Goal: Information Seeking & Learning: Compare options

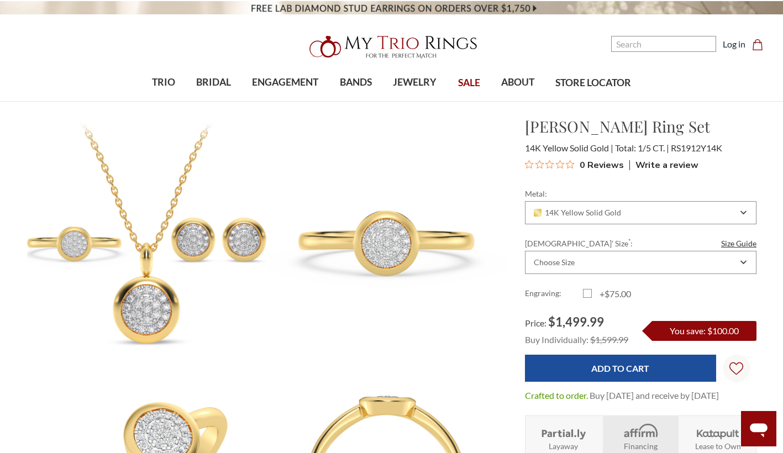
click at [138, 177] on img at bounding box center [146, 234] width 263 height 263
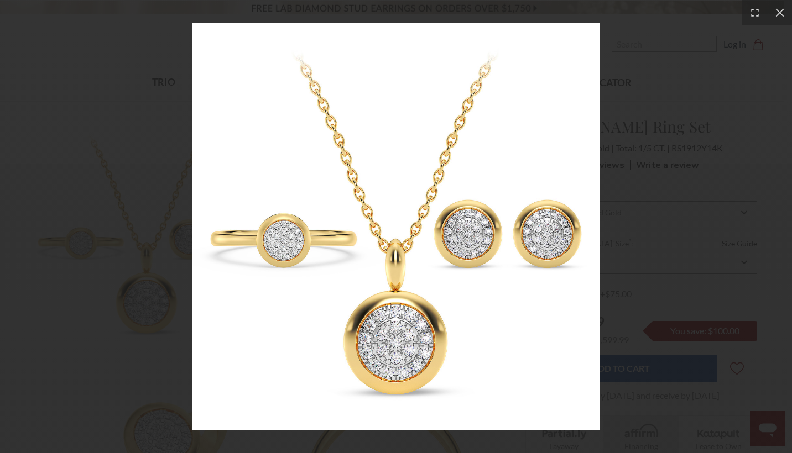
click at [294, 266] on img at bounding box center [396, 227] width 408 height 408
click at [648, 96] on div at bounding box center [396, 226] width 792 height 453
click at [84, 246] on div at bounding box center [396, 226] width 792 height 453
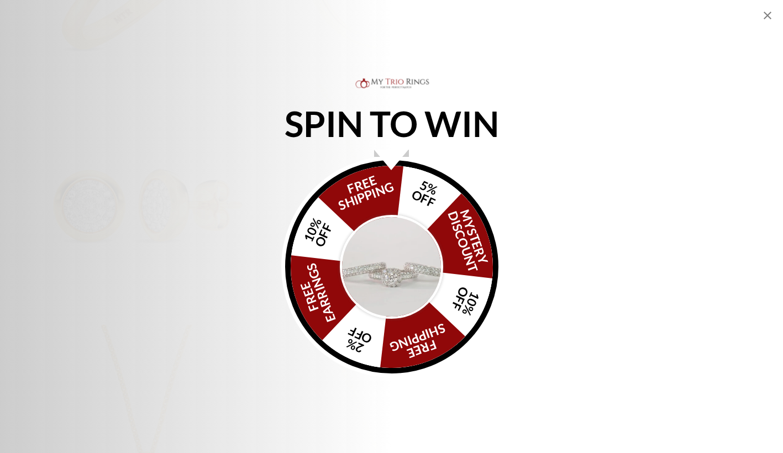
scroll to position [608, 0]
click at [394, 119] on p "SPIN TO WIN" at bounding box center [391, 124] width 265 height 12
click at [383, 248] on img "Alia popup" at bounding box center [392, 267] width 104 height 104
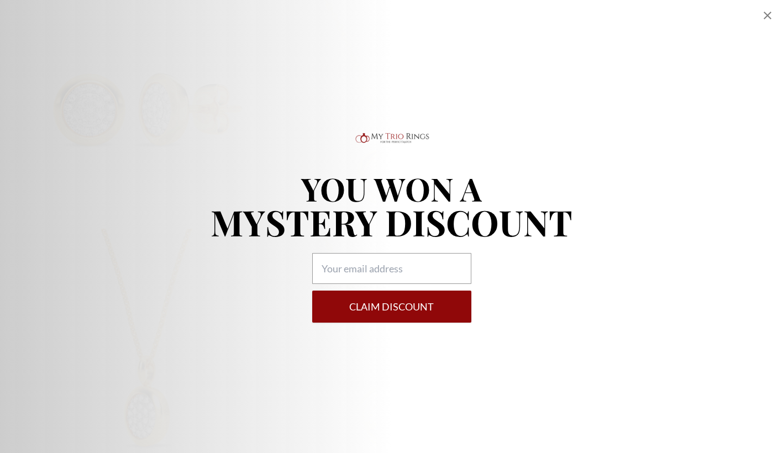
click at [765, 17] on icon "Close popup" at bounding box center [767, 15] width 13 height 13
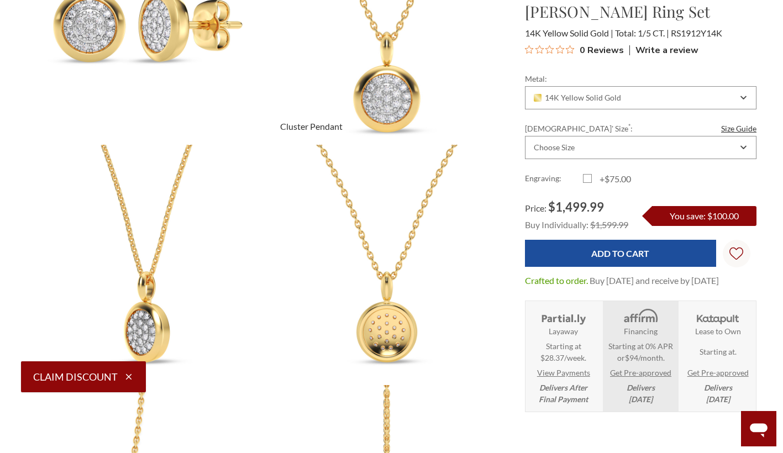
scroll to position [672, 0]
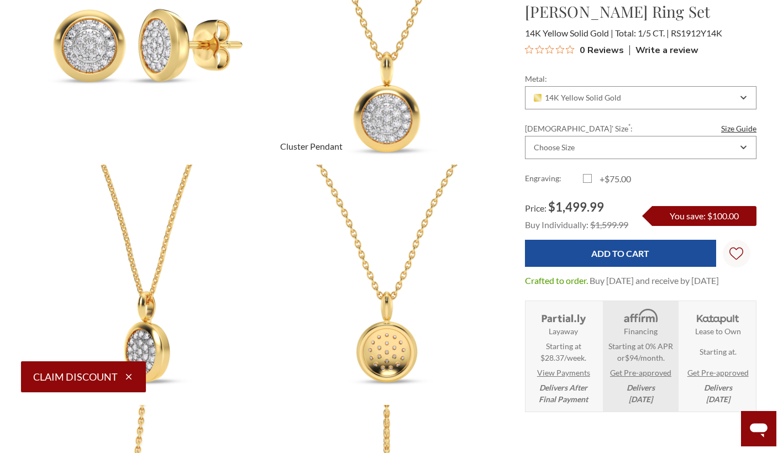
drag, startPoint x: 379, startPoint y: 119, endPoint x: 360, endPoint y: 93, distance: 32.1
click at [360, 93] on img at bounding box center [386, 43] width 263 height 263
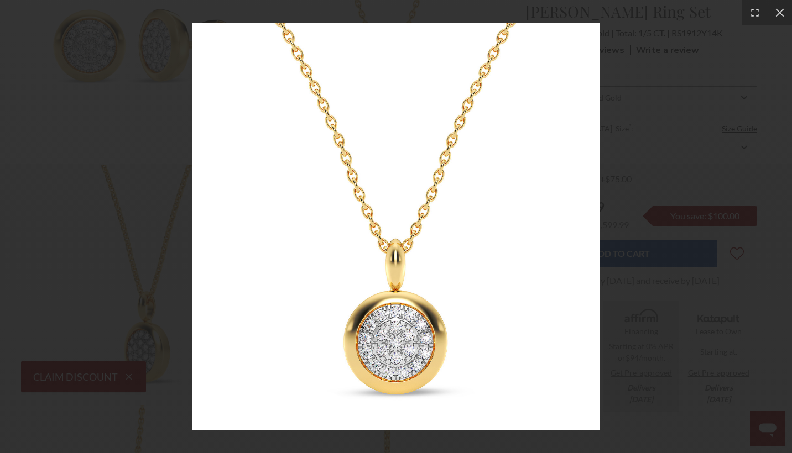
click at [773, 157] on div at bounding box center [396, 226] width 792 height 453
click at [777, 13] on icon at bounding box center [779, 12] width 11 height 11
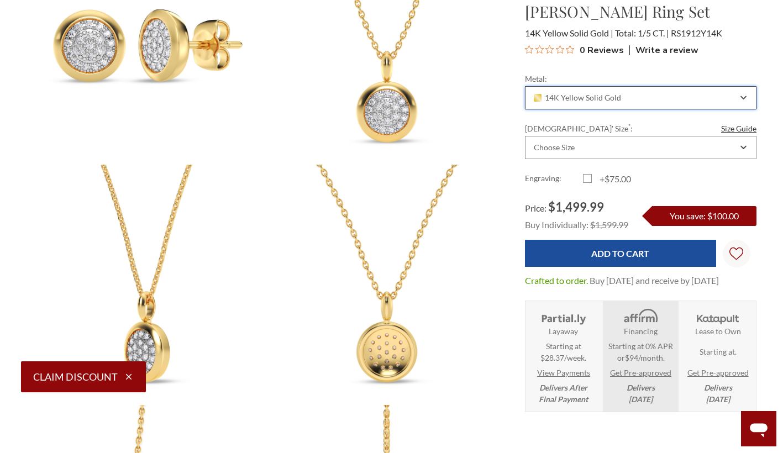
click at [637, 98] on div "14K Yellow Solid Gold" at bounding box center [635, 97] width 206 height 9
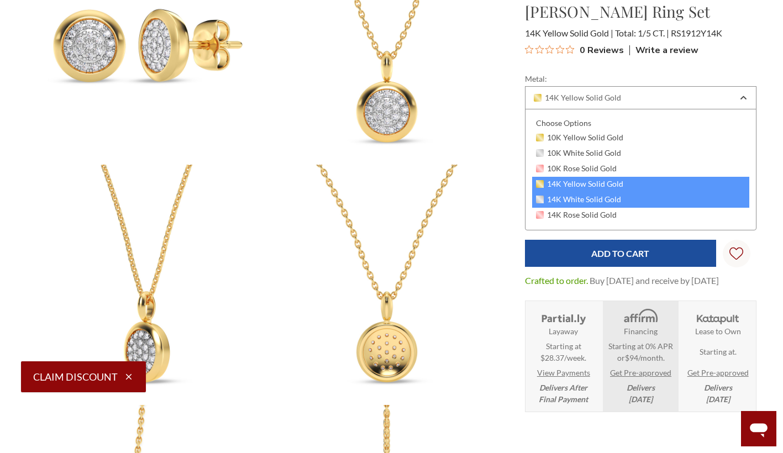
click at [598, 196] on span "14K White Solid Gold" at bounding box center [578, 199] width 85 height 9
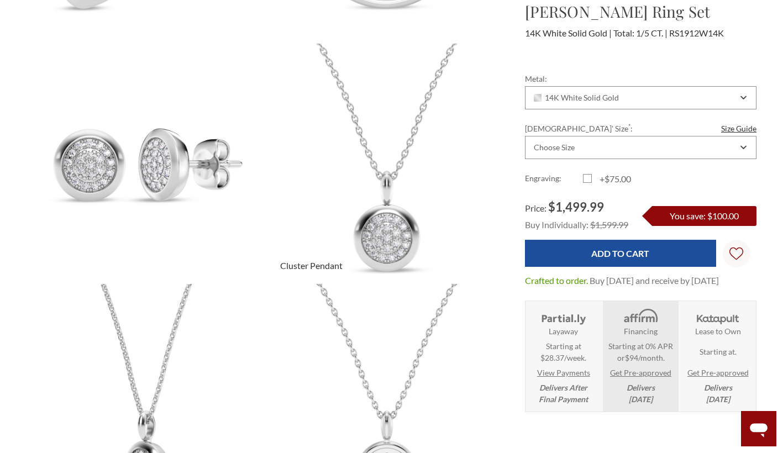
drag, startPoint x: 398, startPoint y: 185, endPoint x: 377, endPoint y: 209, distance: 31.4
click at [377, 209] on img at bounding box center [386, 163] width 263 height 263
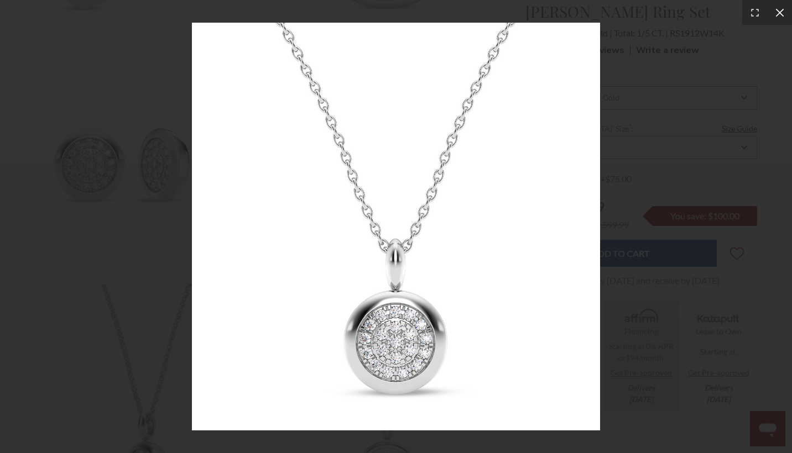
click at [783, 12] on icon at bounding box center [779, 12] width 11 height 11
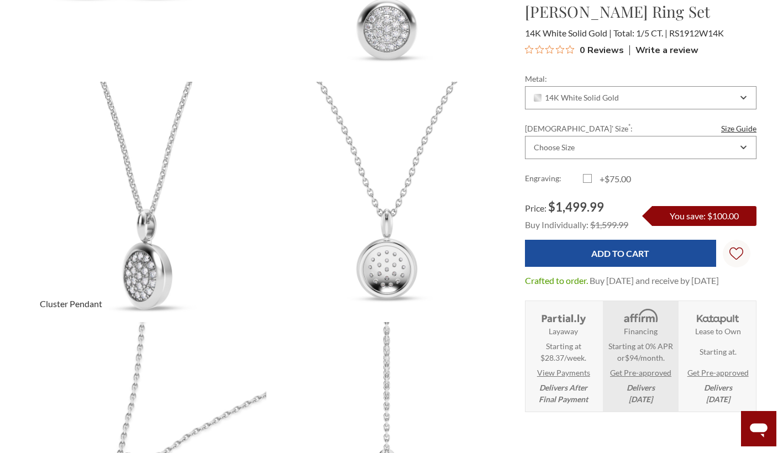
scroll to position [774, 0]
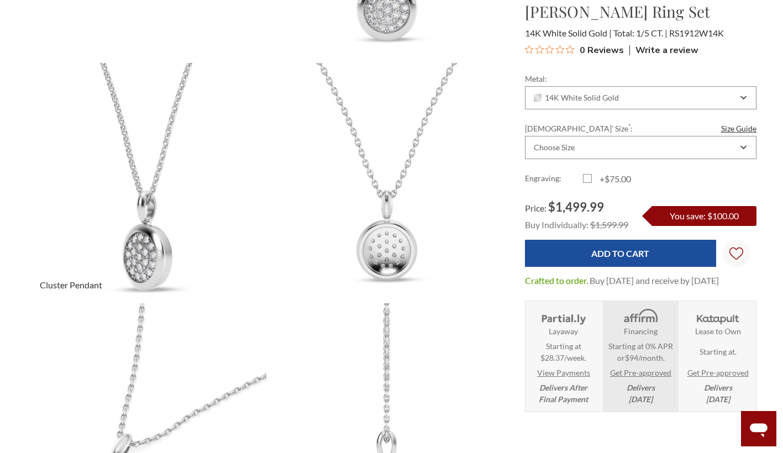
drag, startPoint x: 124, startPoint y: 194, endPoint x: 80, endPoint y: 209, distance: 46.3
click at [80, 209] on img at bounding box center [146, 182] width 263 height 263
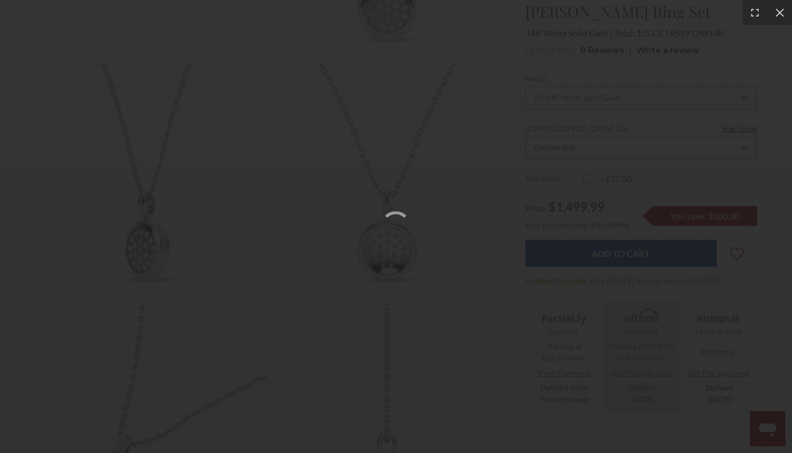
click at [124, 192] on div at bounding box center [396, 226] width 792 height 453
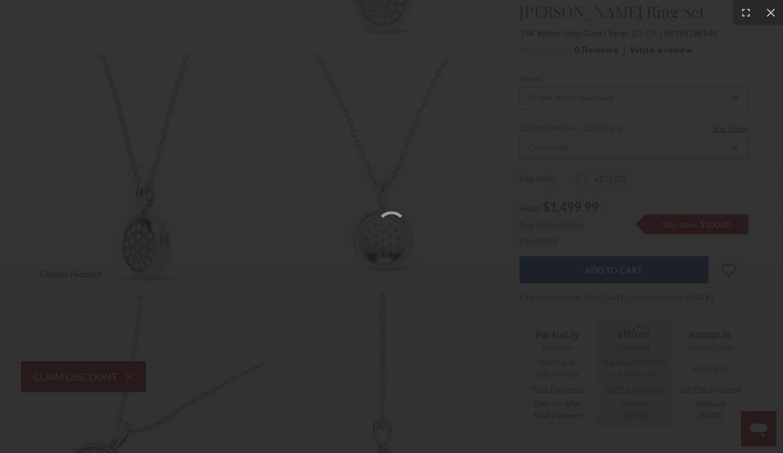
click at [149, 191] on img at bounding box center [145, 173] width 260 height 260
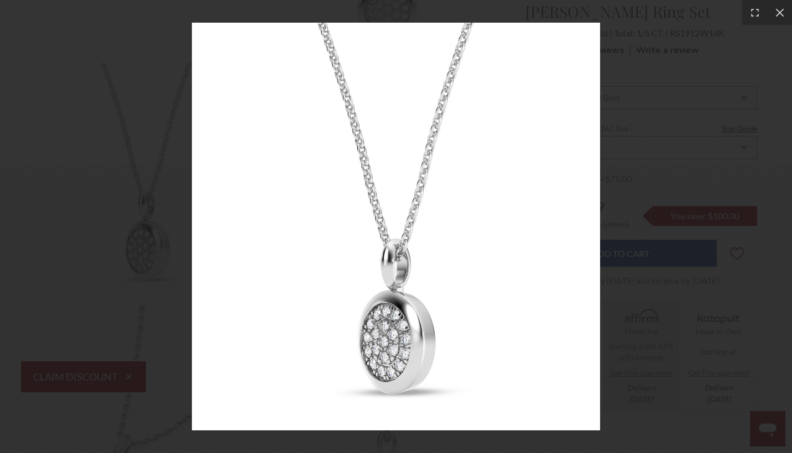
click at [628, 217] on div at bounding box center [396, 226] width 792 height 453
click at [774, 13] on icon at bounding box center [779, 12] width 11 height 11
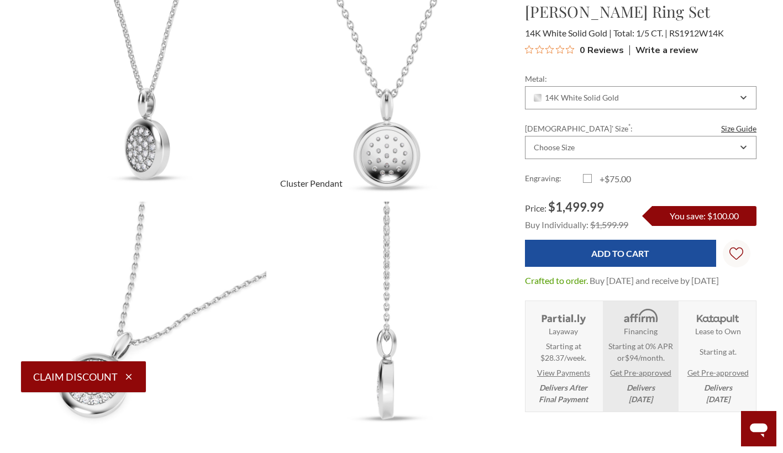
scroll to position [885, 0]
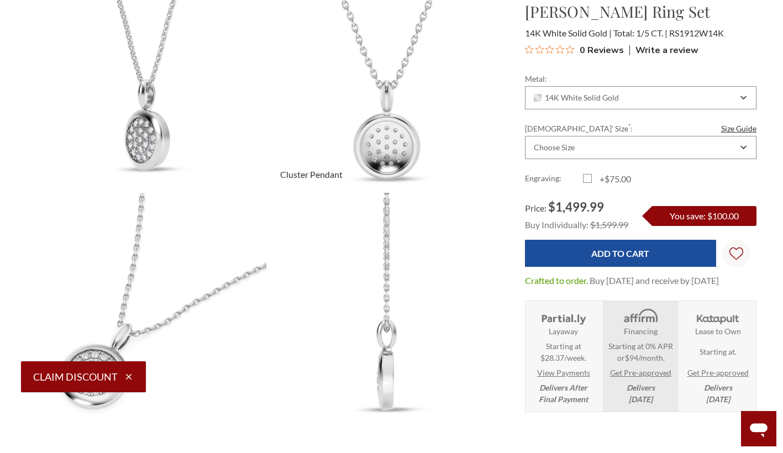
click at [375, 114] on img at bounding box center [386, 71] width 263 height 263
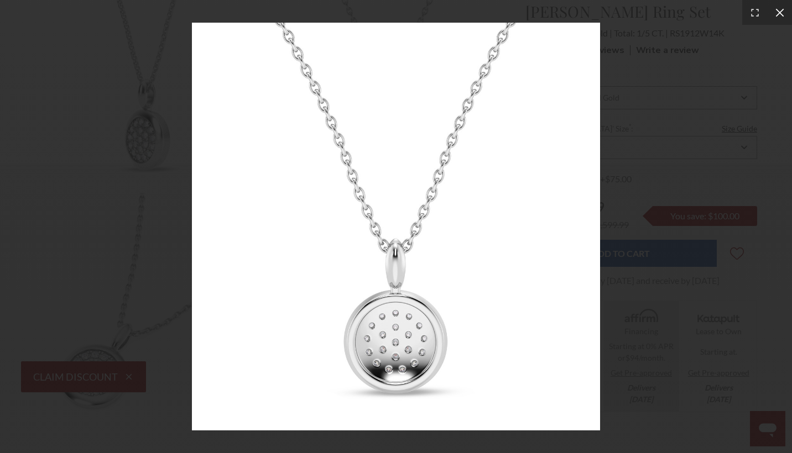
click at [778, 13] on icon at bounding box center [779, 12] width 8 height 8
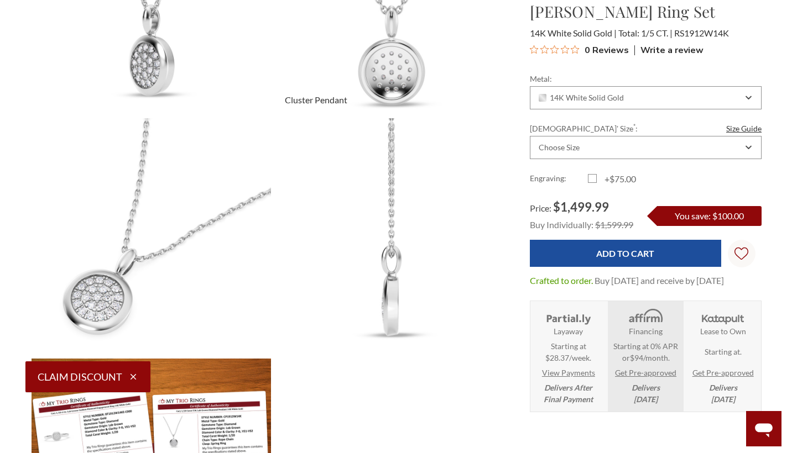
scroll to position [940, 0]
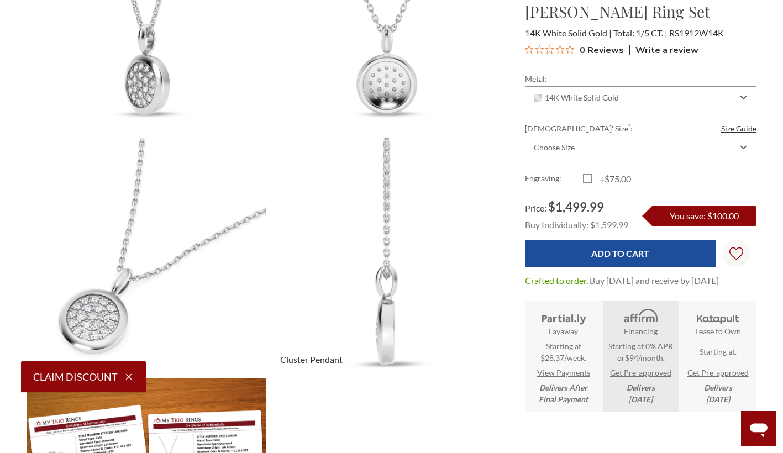
click at [384, 250] on img at bounding box center [386, 257] width 263 height 263
